Goal: Task Accomplishment & Management: Use online tool/utility

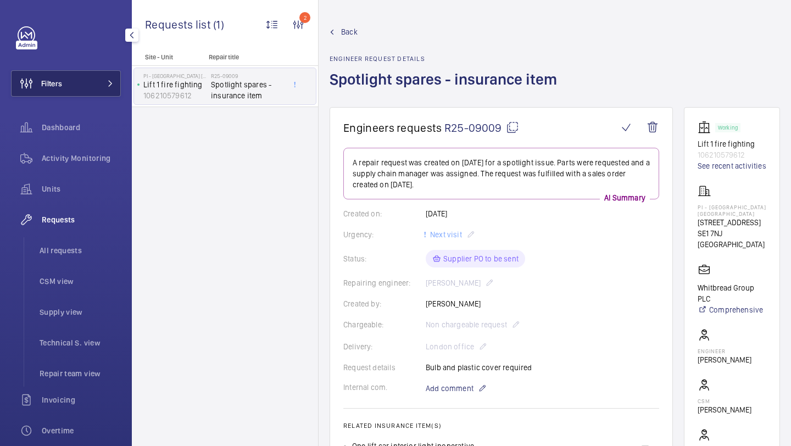
click at [86, 75] on button "Filters" at bounding box center [66, 83] width 110 height 26
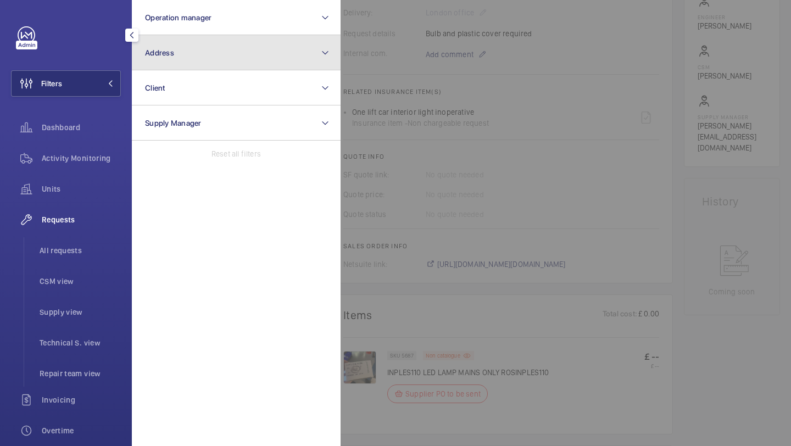
click at [157, 45] on button "Address" at bounding box center [236, 52] width 209 height 35
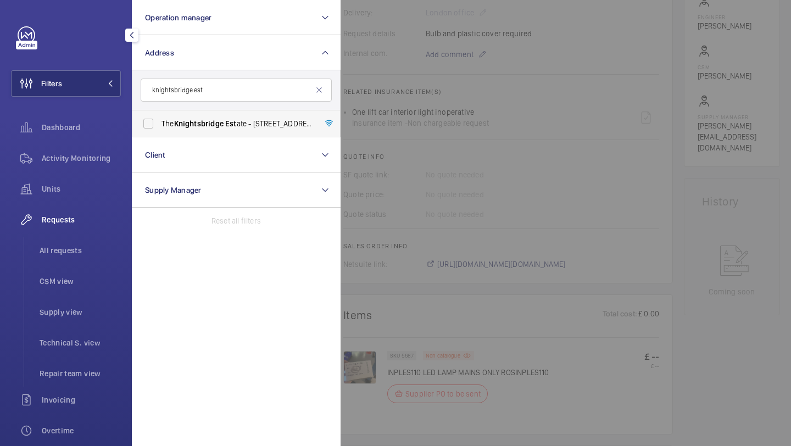
type input "knightsbridge est"
click at [213, 136] on label "The Knightsbridge Est ate - [STREET_ADDRESS]" at bounding box center [227, 123] width 191 height 26
click at [159, 135] on input "The Knightsbridge Est ate - [STREET_ADDRESS]" at bounding box center [148, 124] width 22 height 22
checkbox input "true"
